Goal: Navigation & Orientation: Find specific page/section

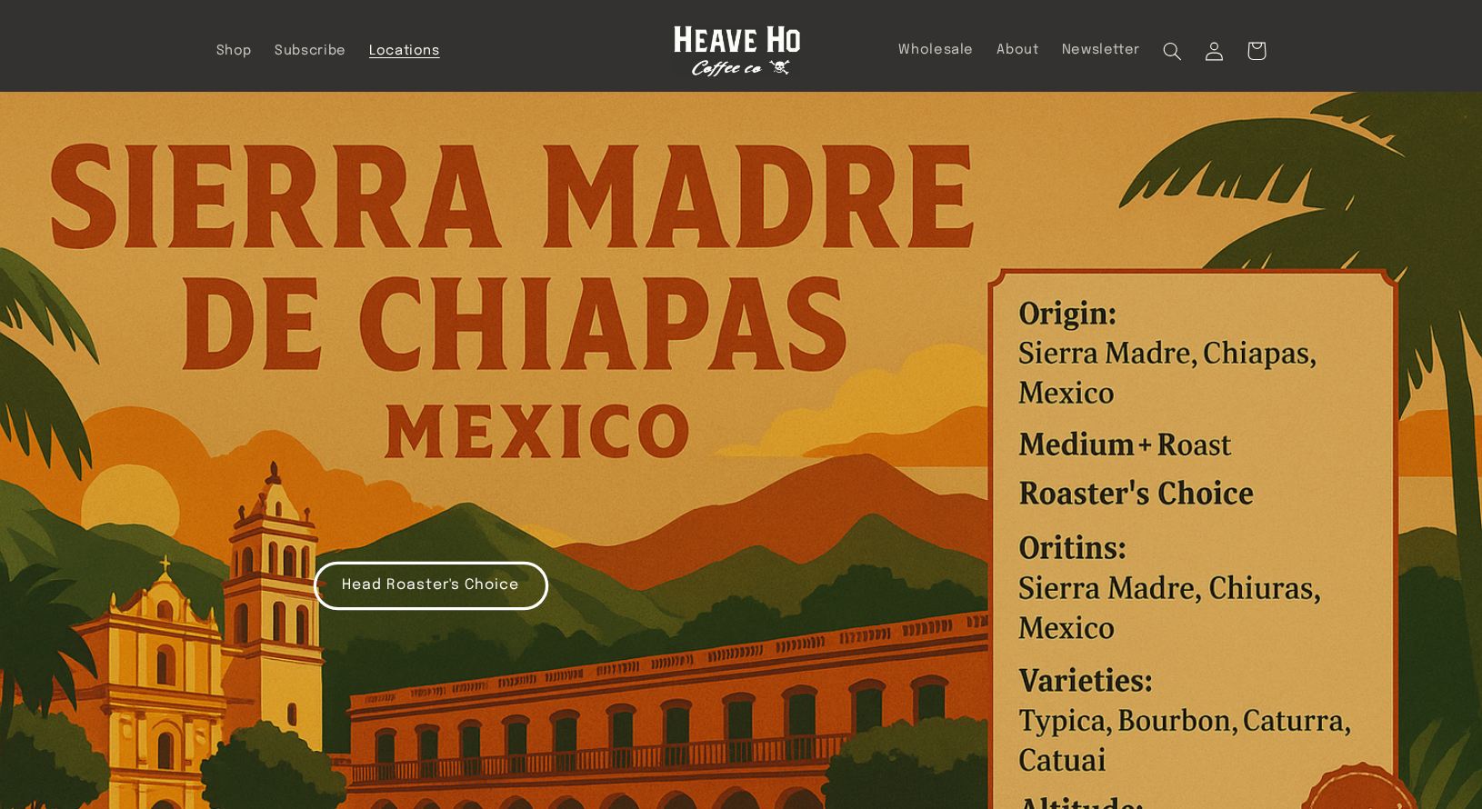
click at [369, 49] on span "Locations" at bounding box center [404, 51] width 71 height 17
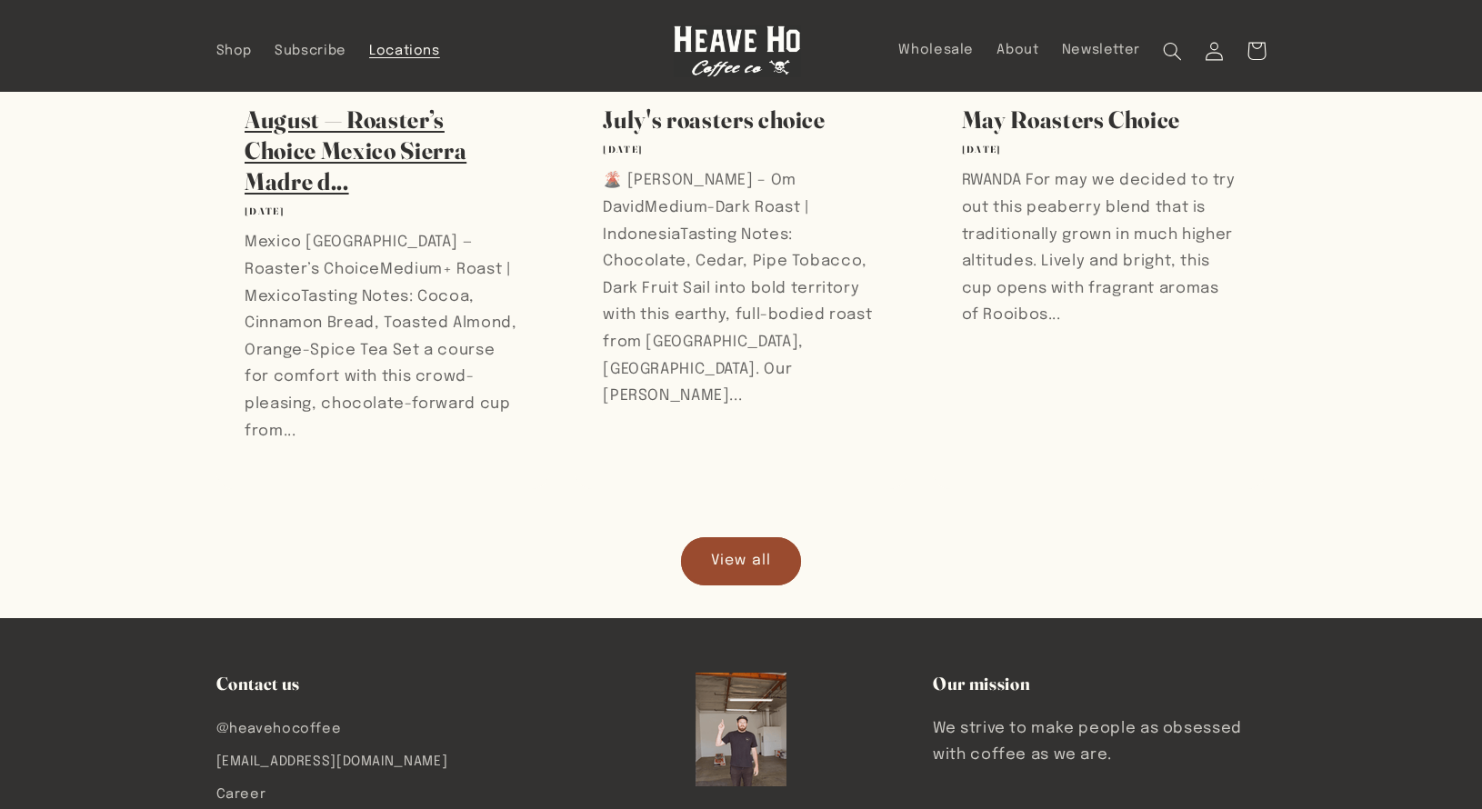
scroll to position [1688, 0]
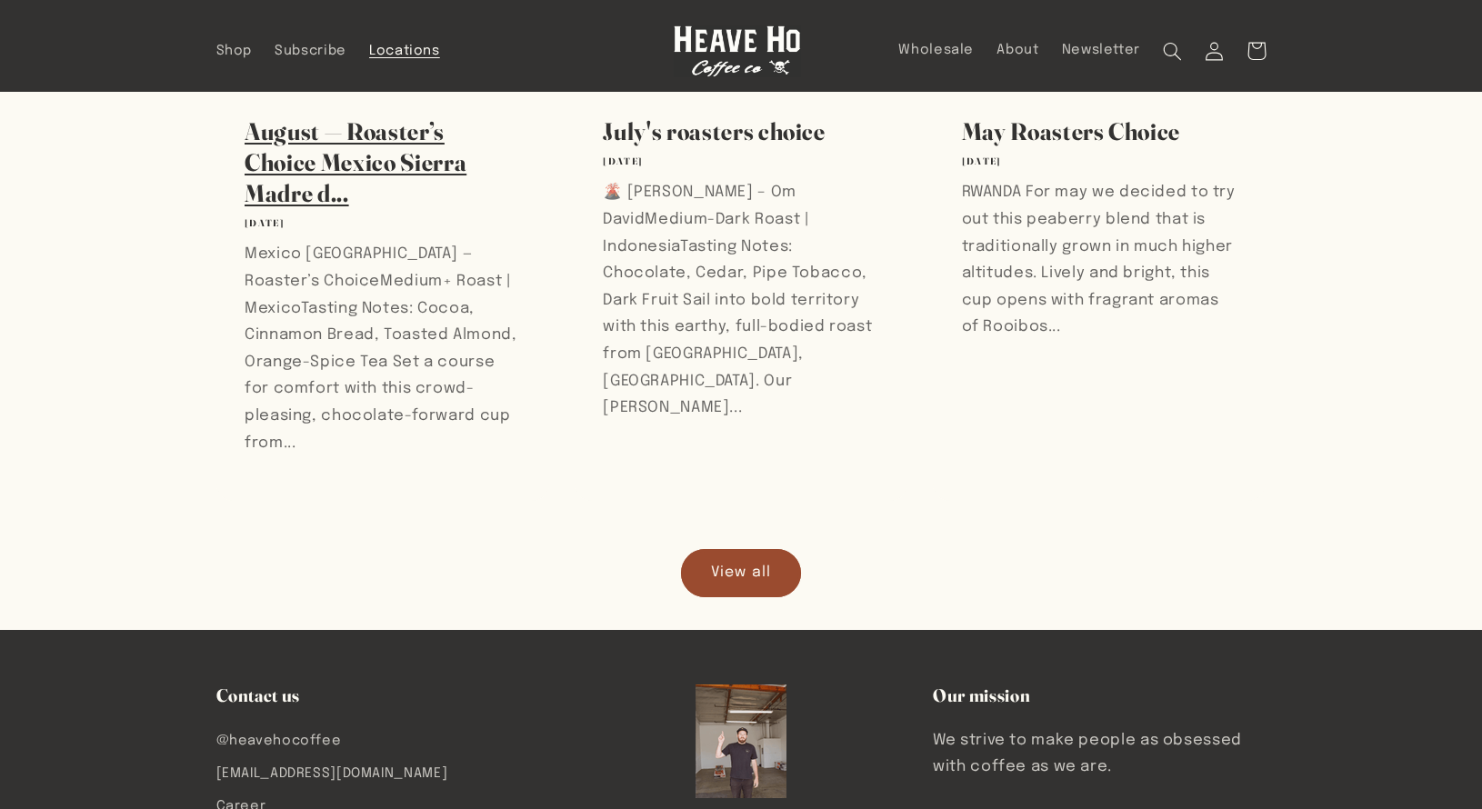
click at [340, 174] on link "August — Roaster’s Choice Mexico Sierra Madre d..." at bounding box center [382, 162] width 275 height 93
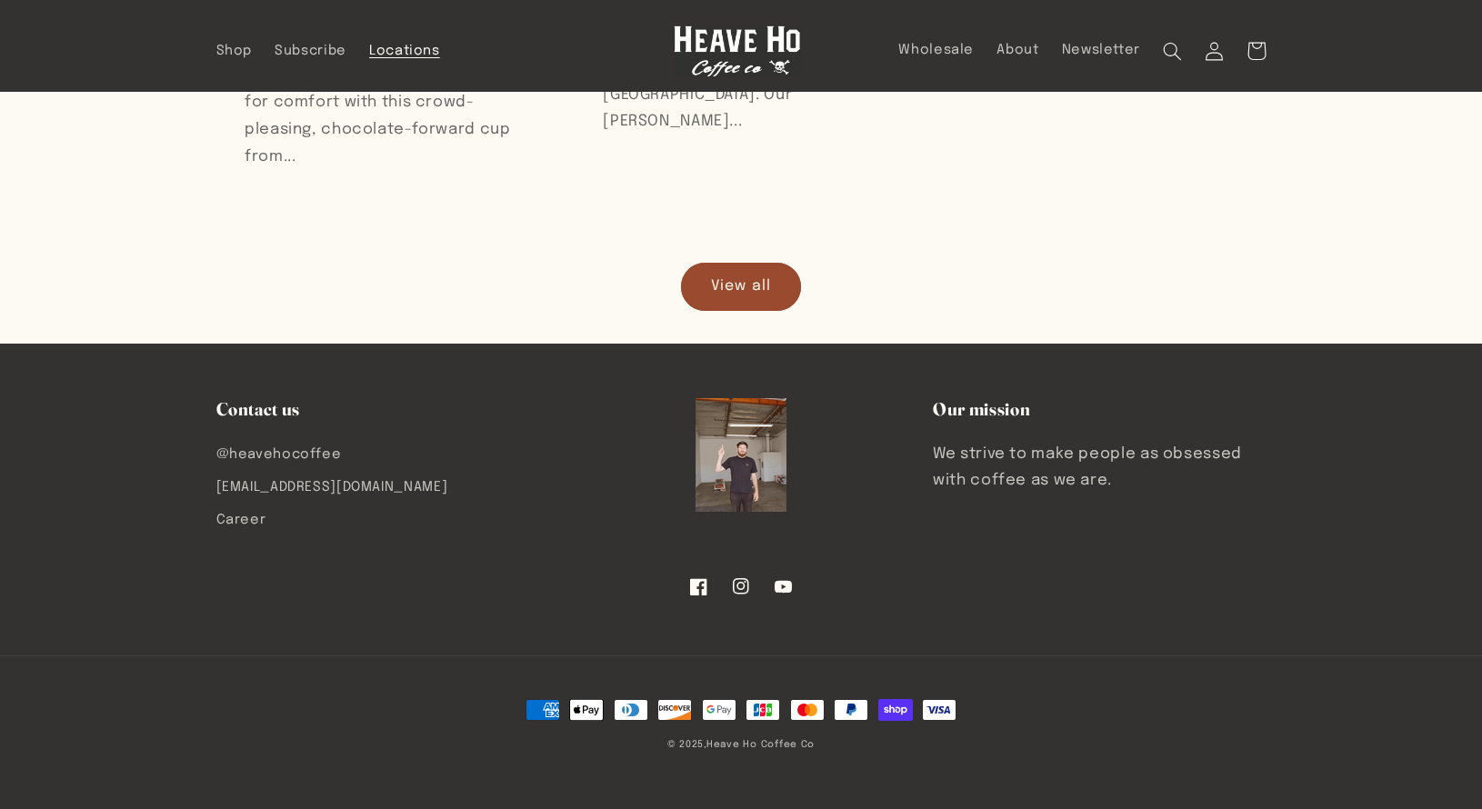
scroll to position [2217, 0]
click at [729, 263] on link "View all" at bounding box center [741, 287] width 120 height 48
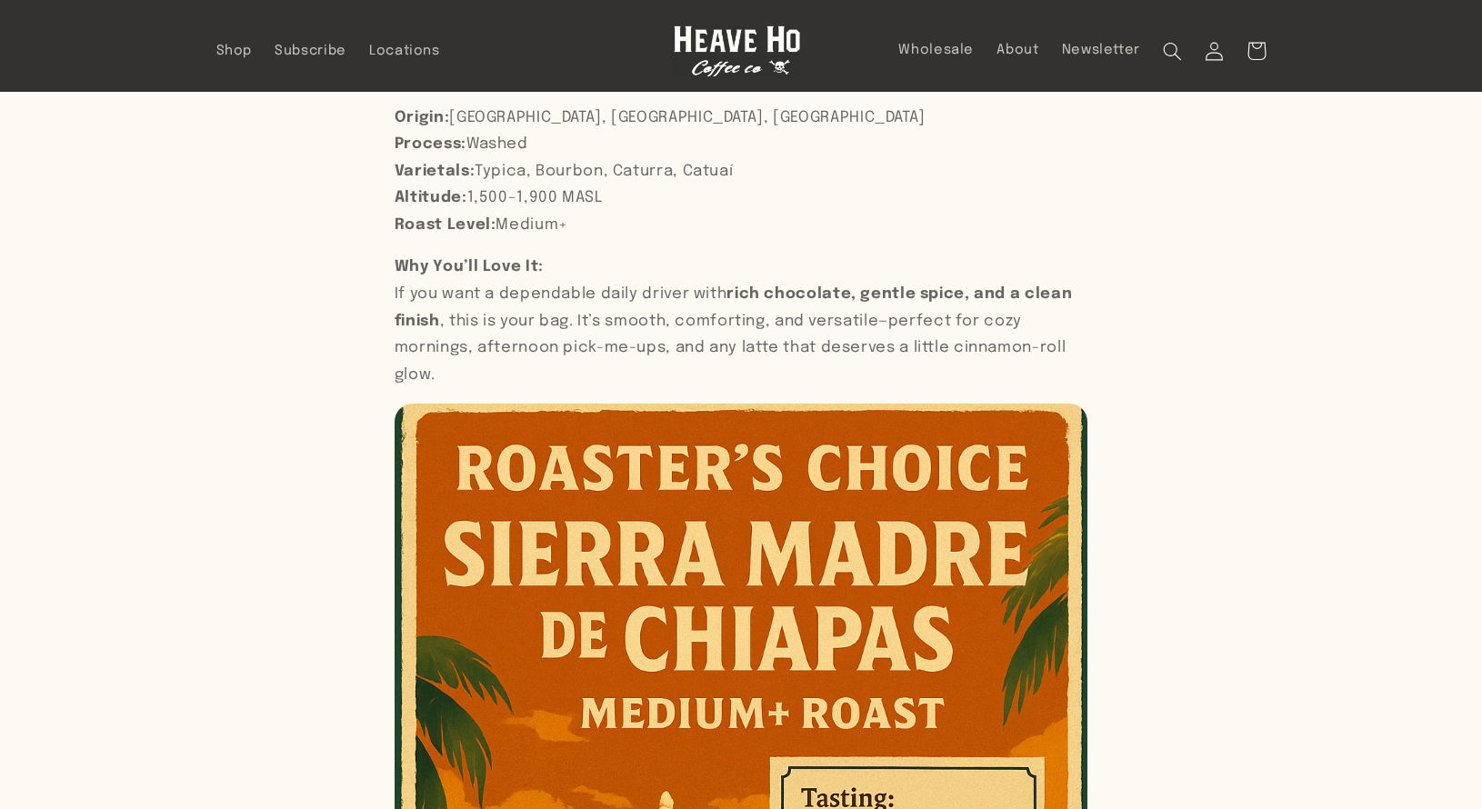
scroll to position [1296, 0]
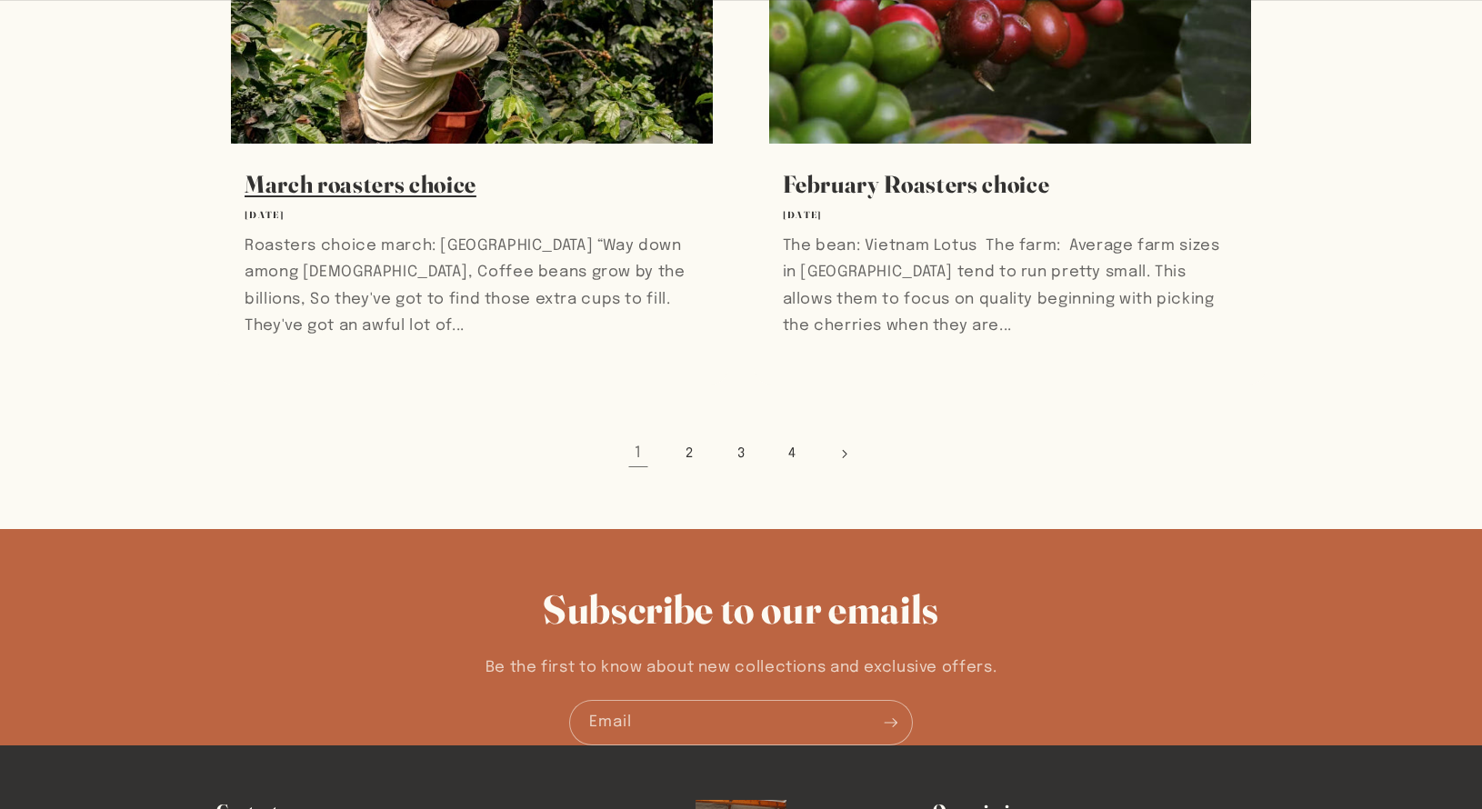
scroll to position [1787, 0]
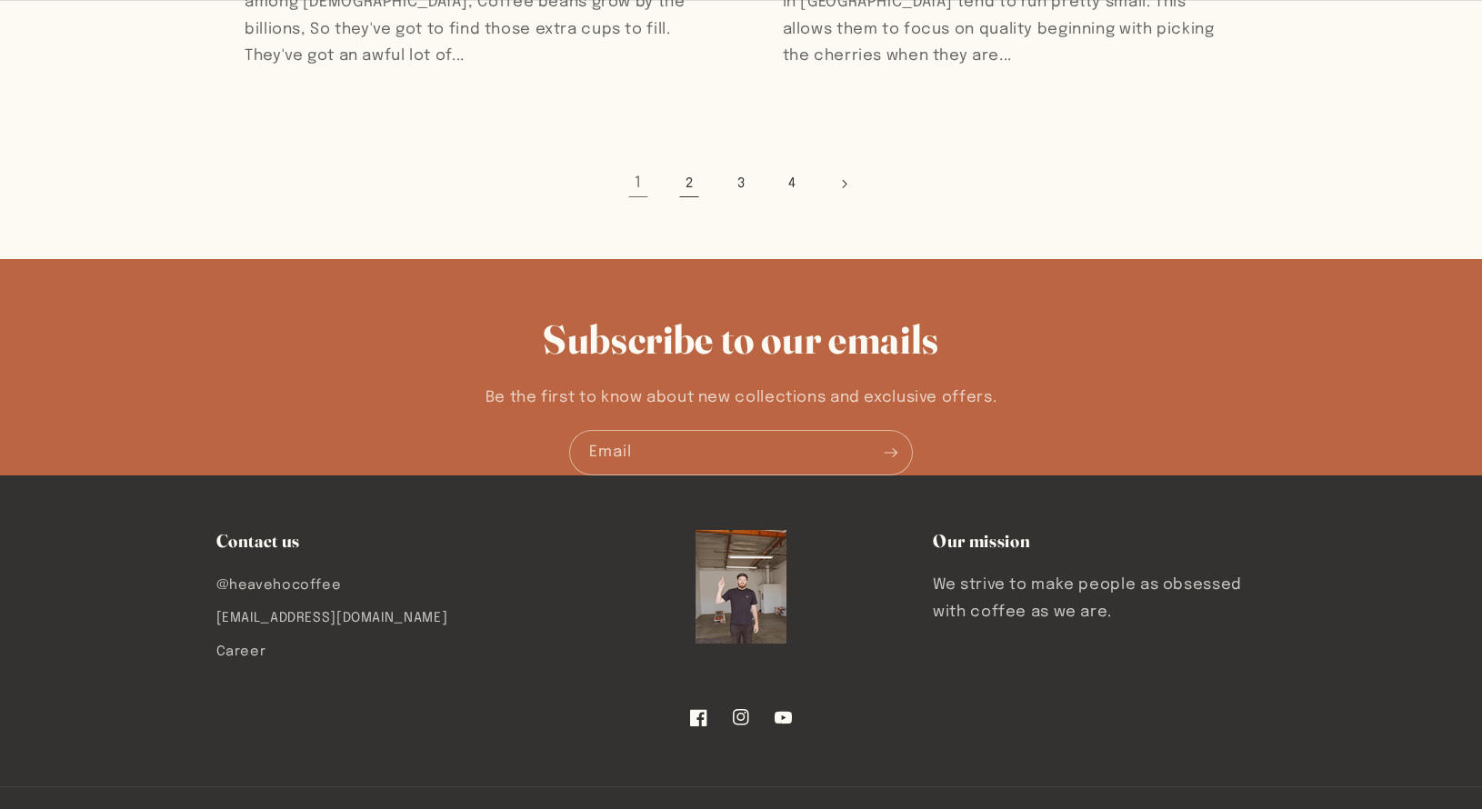
click at [668, 205] on link "2" at bounding box center [689, 184] width 42 height 42
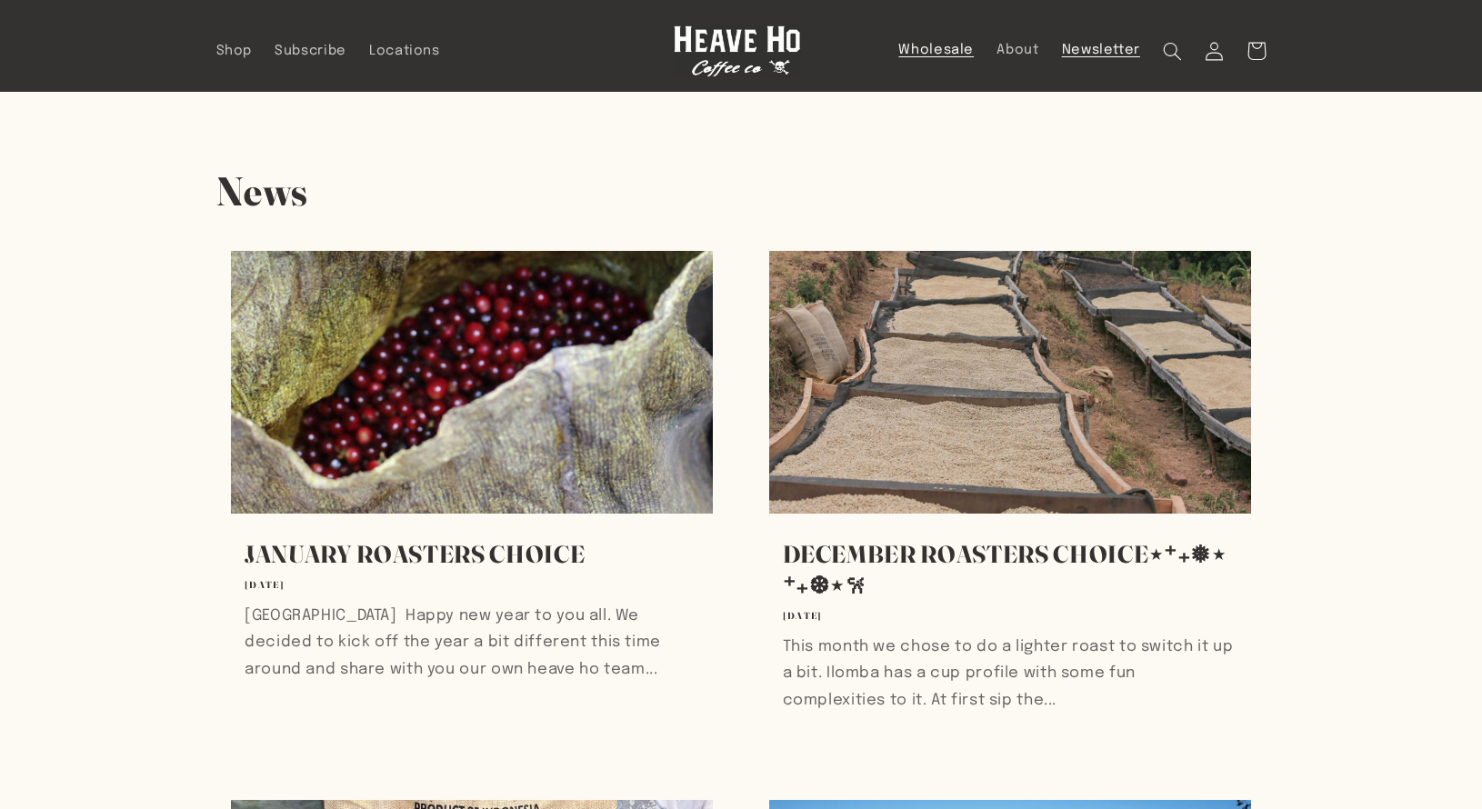
click at [974, 52] on span "Wholesale" at bounding box center [935, 50] width 75 height 17
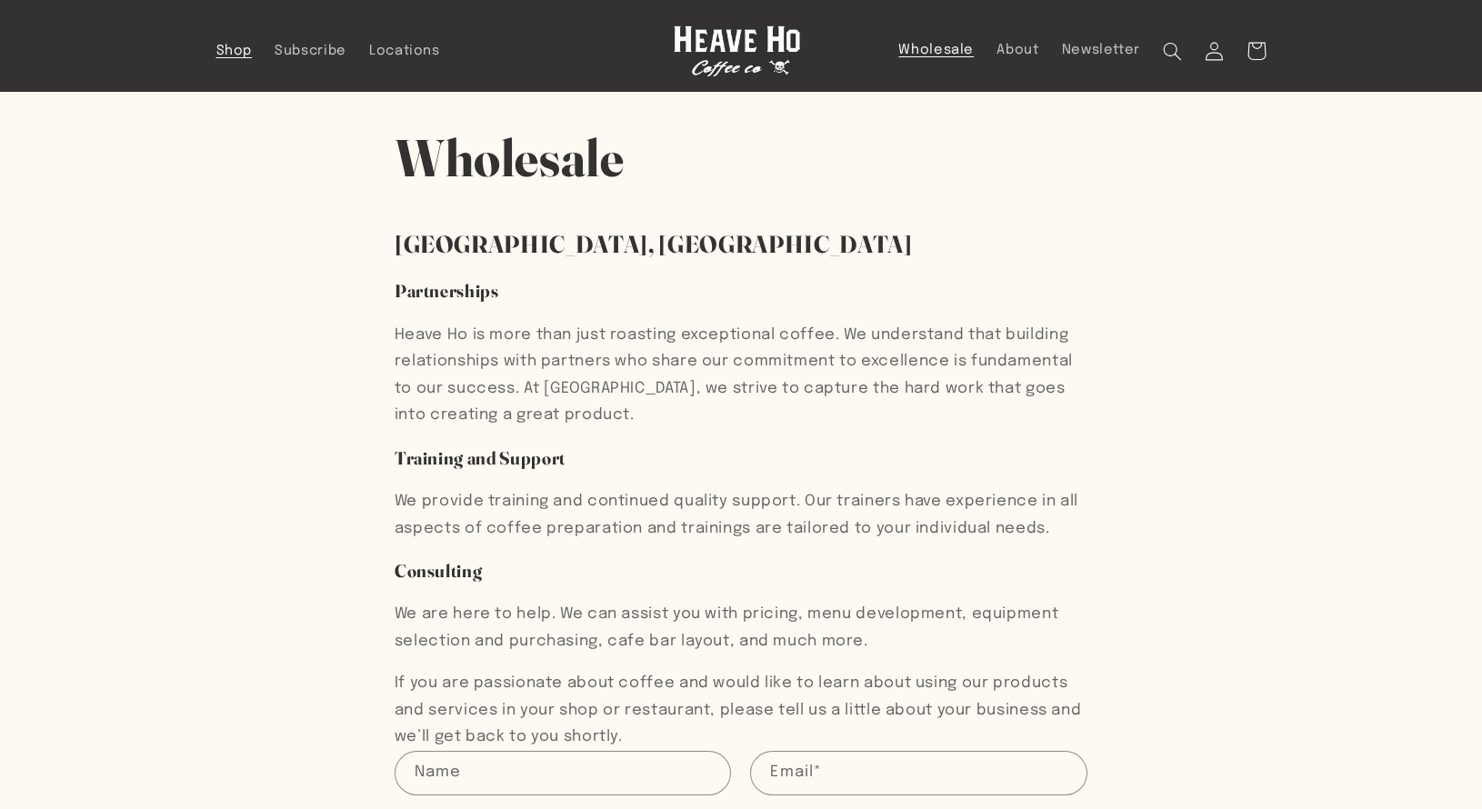
click at [216, 54] on span "Shop" at bounding box center [234, 51] width 36 height 17
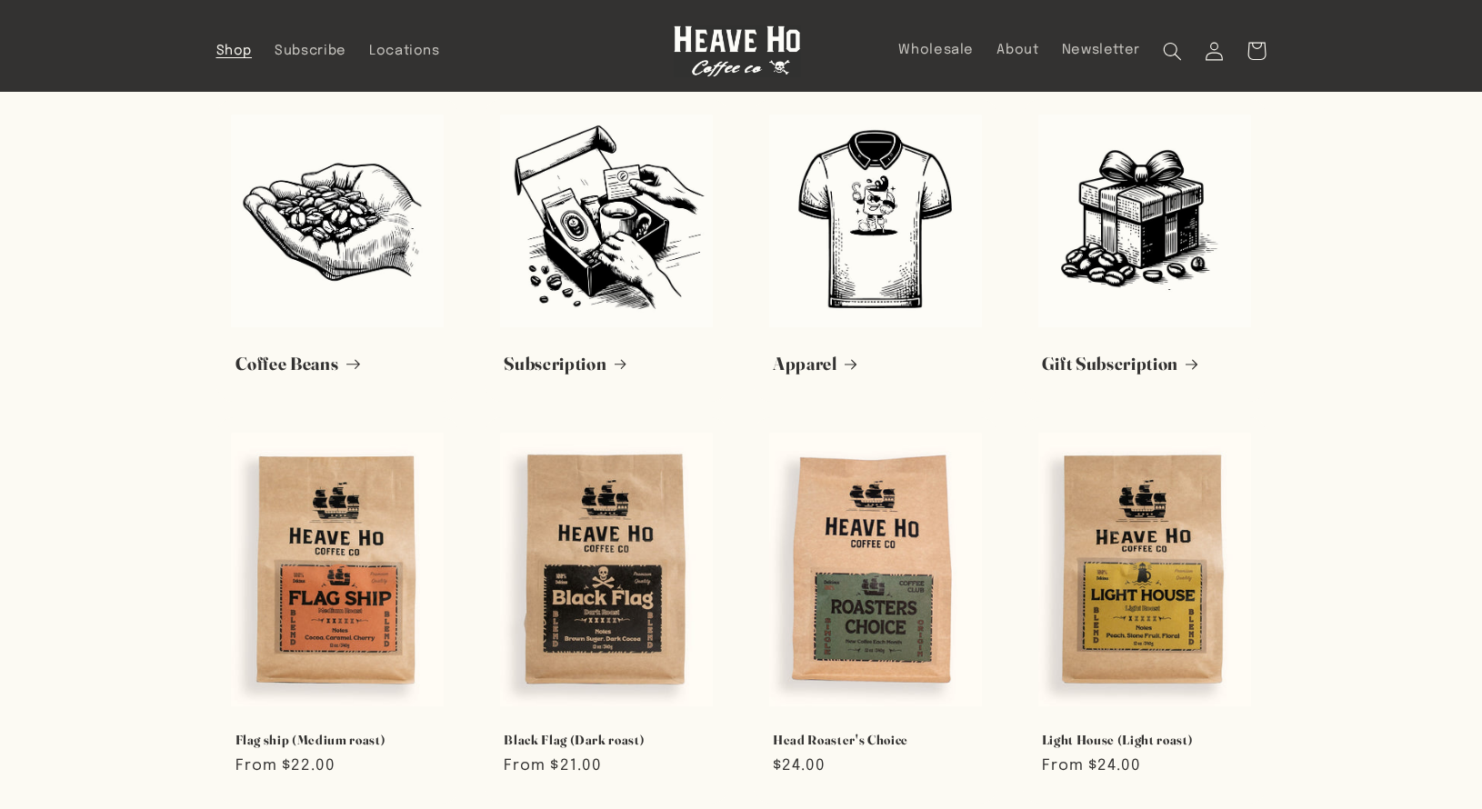
scroll to position [275, 0]
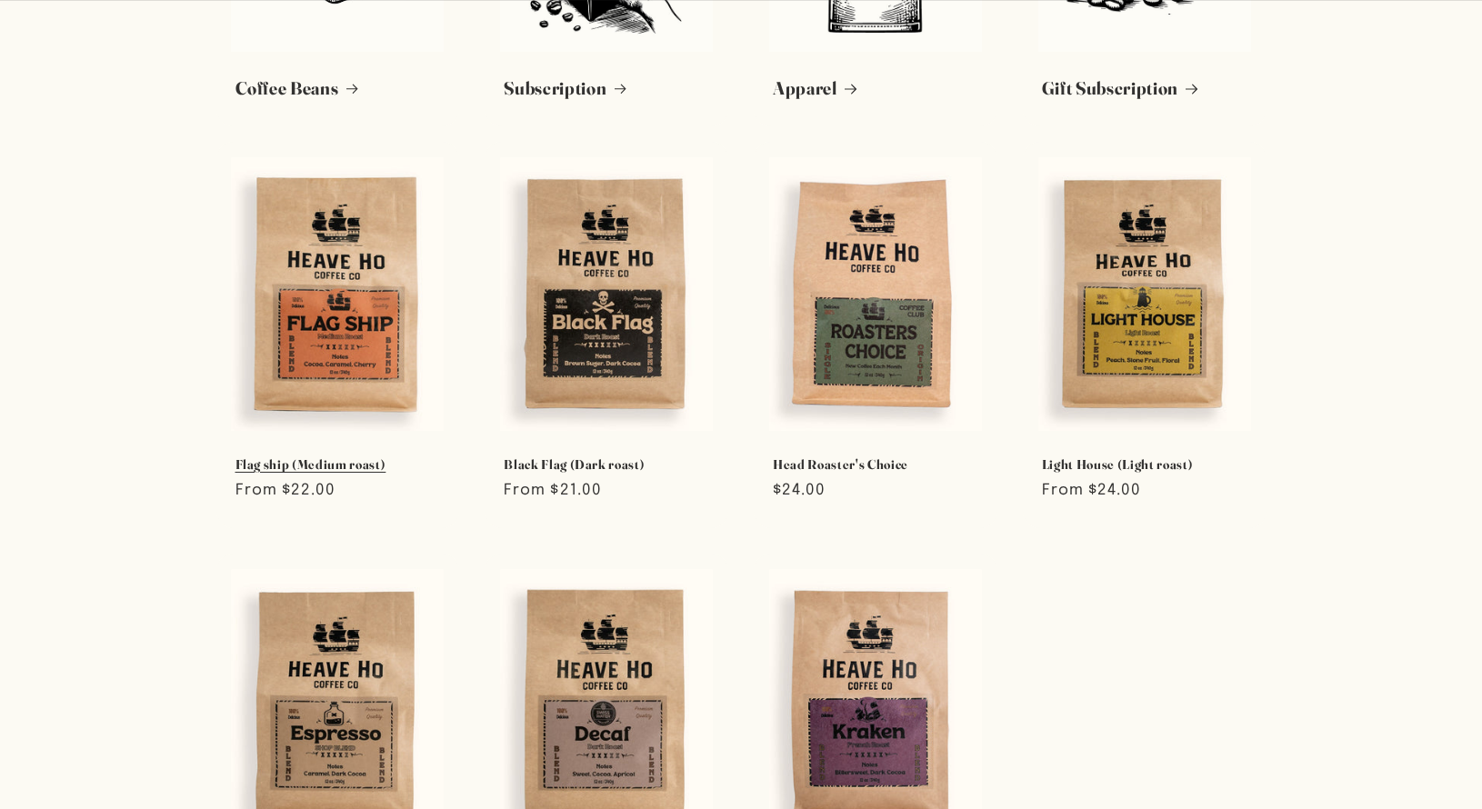
click at [288, 456] on link "Flag ship (Medium roast)" at bounding box center [337, 464] width 205 height 16
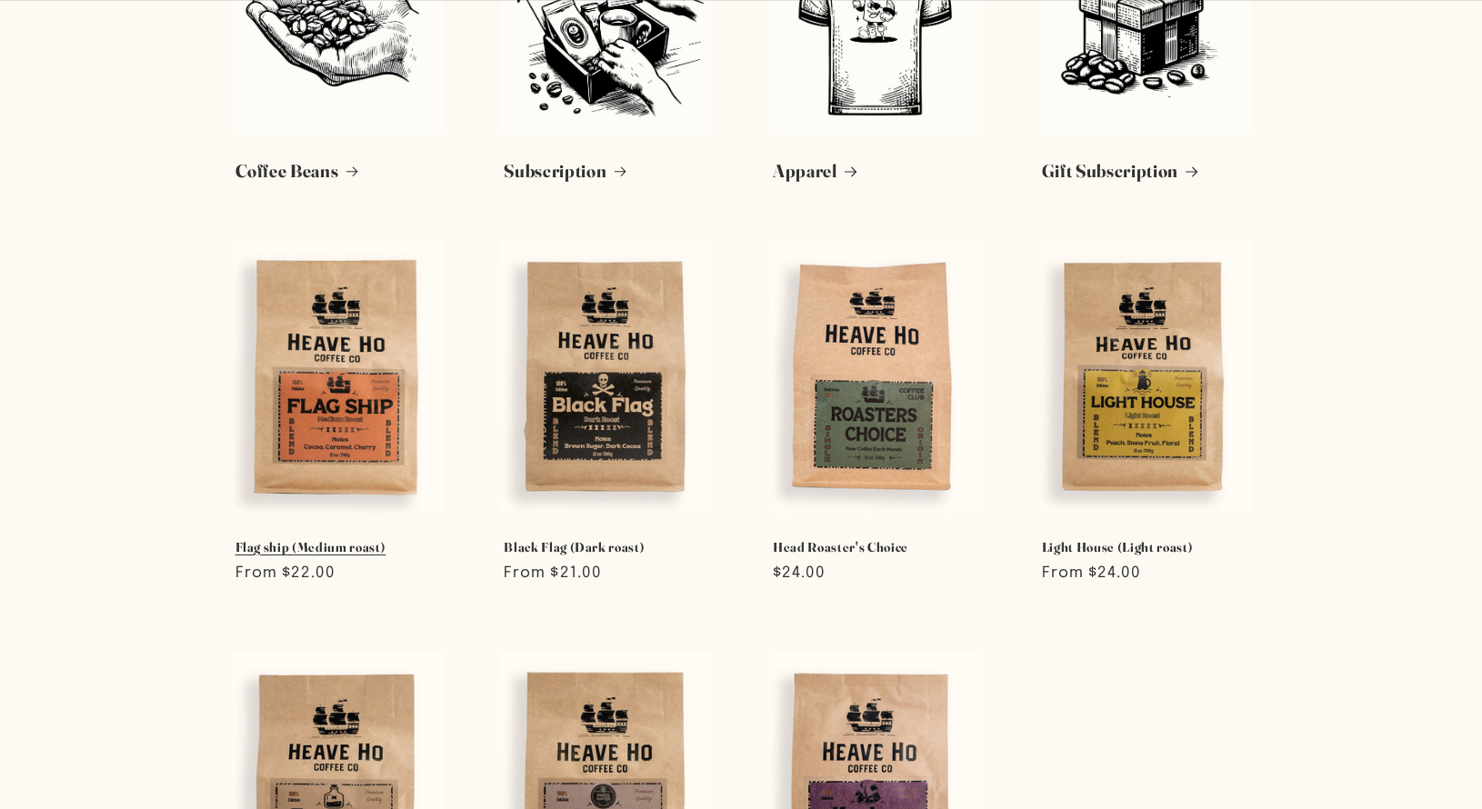
scroll to position [88, 0]
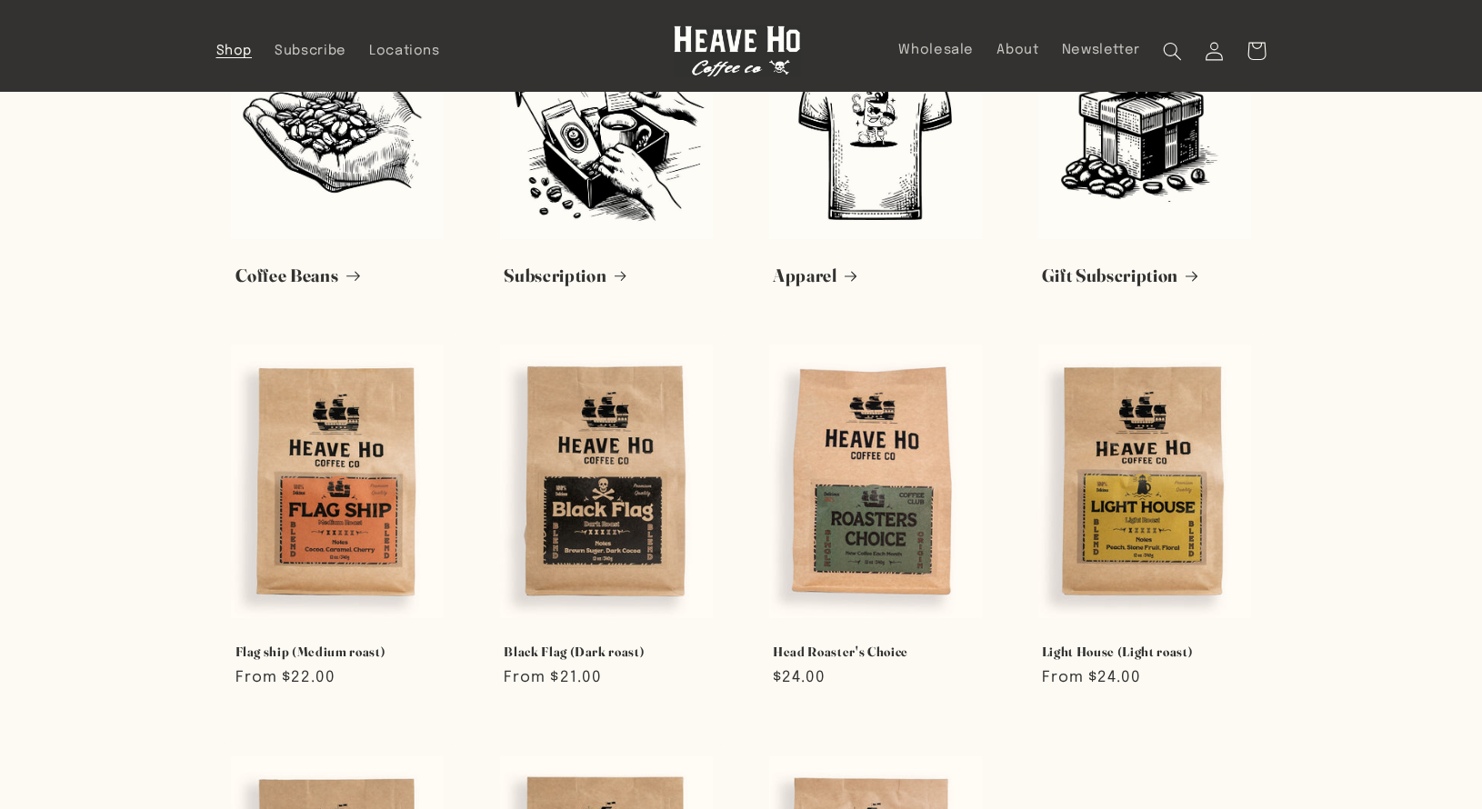
click at [243, 287] on link "Coffee Beans" at bounding box center [337, 276] width 205 height 23
